Goal: Information Seeking & Learning: Learn about a topic

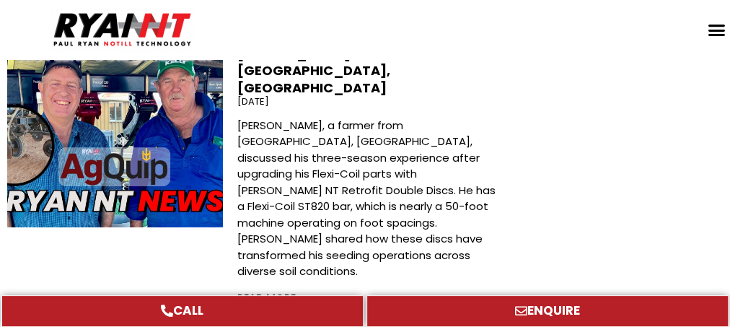
scroll to position [2787, 0]
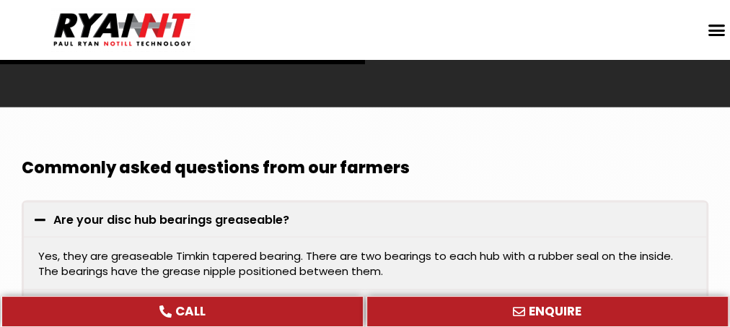
scroll to position [4099, 0]
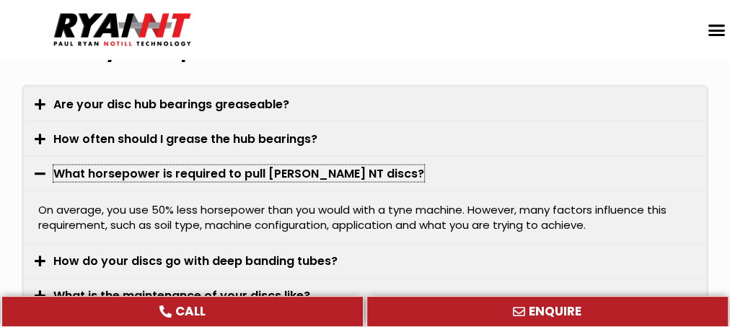
scroll to position [4215, 0]
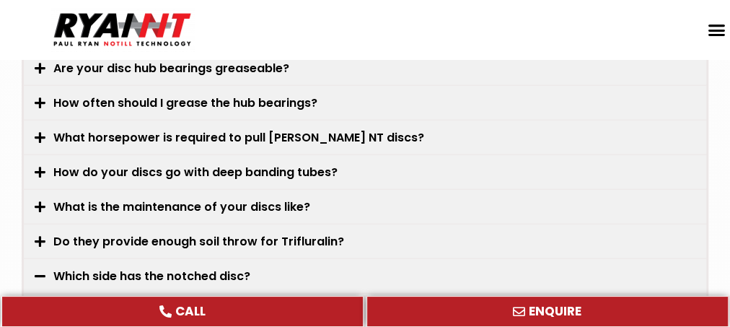
scroll to position [4273, 0]
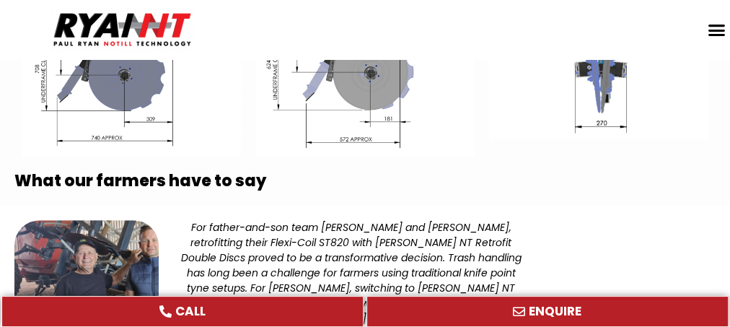
scroll to position [2943, 0]
